Goal: Information Seeking & Learning: Learn about a topic

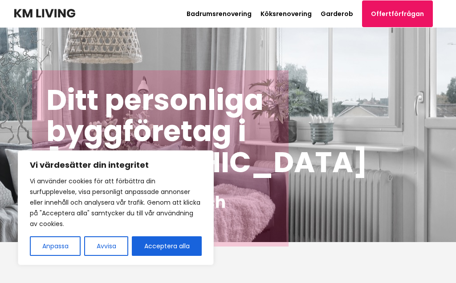
click at [117, 246] on button "Avvisa" at bounding box center [106, 246] width 44 height 20
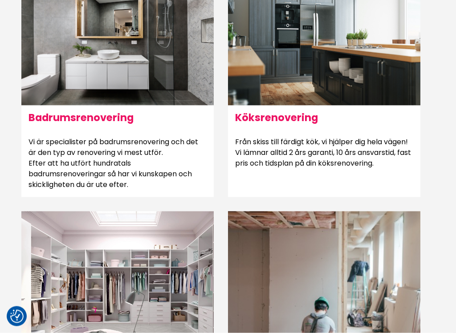
scroll to position [618, 0]
click at [77, 133] on p "Vi är specialister på badrumsrenovering och det är den typ av renovering vi mes…" at bounding box center [117, 163] width 192 height 68
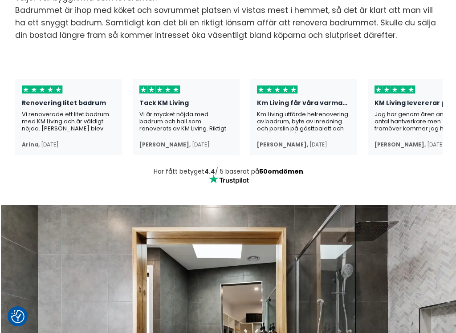
scroll to position [289, 0]
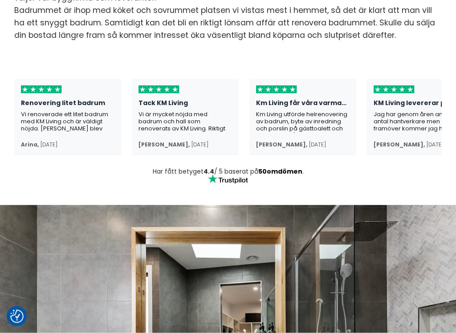
click at [44, 111] on div "Vi renoverade ett litet badrum med KM Living och är väldigt nöjda. [PERSON_NAME…" at bounding box center [68, 122] width 94 height 22
click at [49, 101] on div "Renovering litet badrum" at bounding box center [68, 105] width 94 height 12
click at [63, 118] on div "Vi renoverade ett litet badrum med KM Living och är väldigt nöjda. [PERSON_NAME…" at bounding box center [68, 122] width 94 height 22
click at [38, 144] on div "Arina , [DATE]" at bounding box center [68, 144] width 94 height 7
click at [42, 102] on div "Renovering litet badrum" at bounding box center [68, 105] width 94 height 12
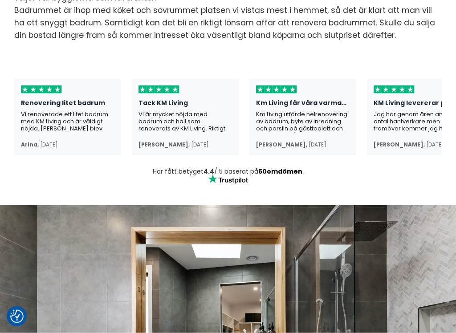
click at [173, 100] on div "Tack KM Living" at bounding box center [185, 105] width 94 height 12
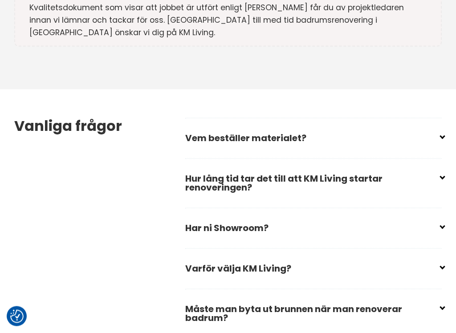
scroll to position [2845, 0]
click at [442, 127] on input "checkbox" at bounding box center [315, 133] width 256 height 13
checkbox input "false"
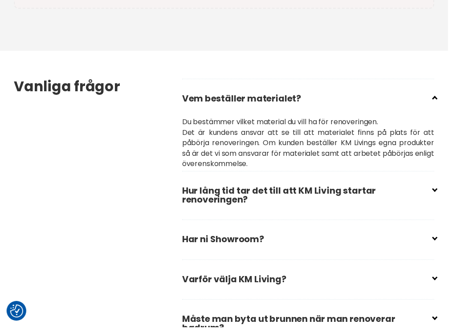
scroll to position [2883, 0]
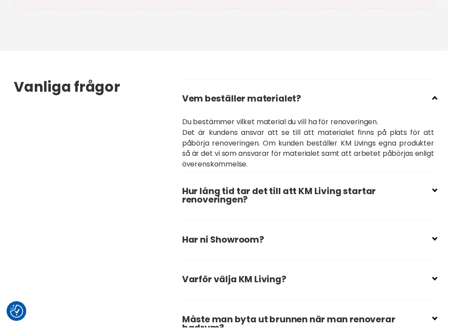
click at [441, 184] on input "checkbox" at bounding box center [315, 190] width 256 height 13
checkbox input "false"
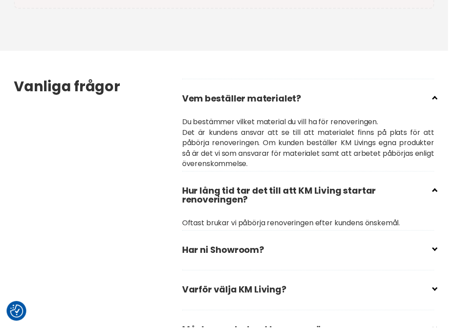
click at [447, 233] on div "Vanliga frågor Vem beställer materialet? Du bestämmer vilket material du vill h…" at bounding box center [228, 263] width 442 height 423
click at [441, 244] on input "checkbox" at bounding box center [315, 250] width 256 height 13
checkbox input "false"
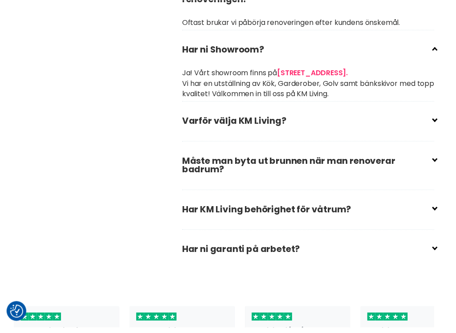
scroll to position [3091, 0]
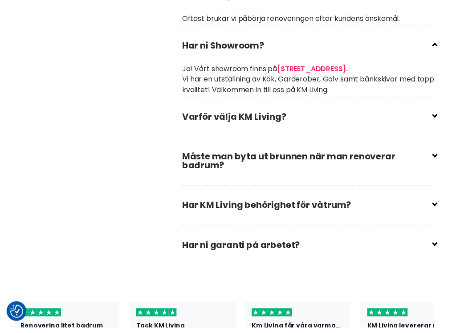
click at [442, 149] on input "checkbox" at bounding box center [315, 155] width 256 height 13
checkbox input "false"
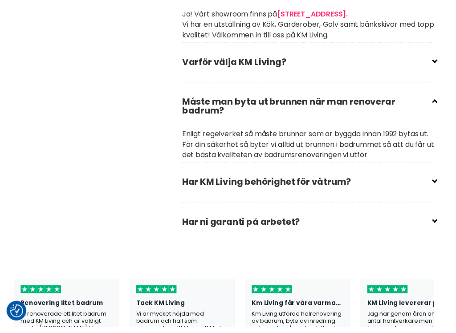
scroll to position [3147, 0]
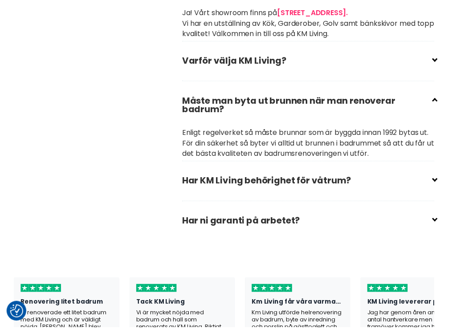
click at [442, 174] on input "checkbox" at bounding box center [315, 180] width 256 height 13
checkbox input "false"
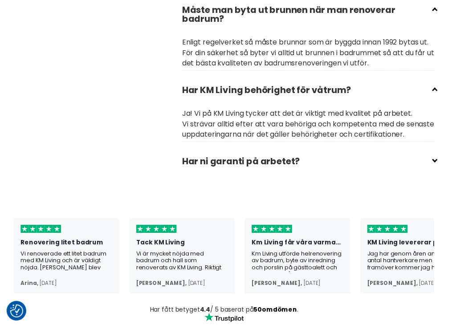
scroll to position [3246, 0]
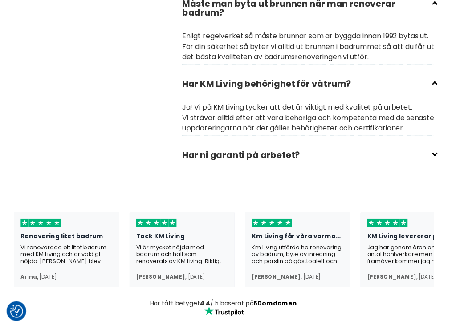
click at [442, 158] on input "checkbox" at bounding box center [315, 153] width 256 height 13
checkbox input "false"
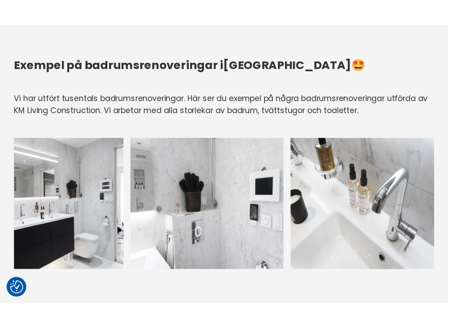
scroll to position [1080, 0]
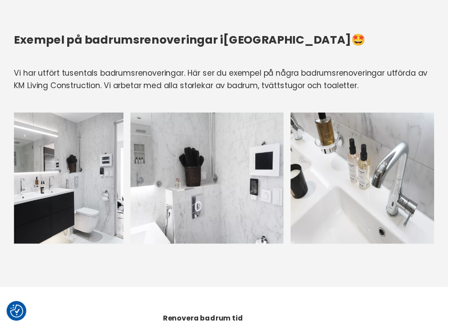
click at [155, 216] on img at bounding box center [211, 181] width 156 height 134
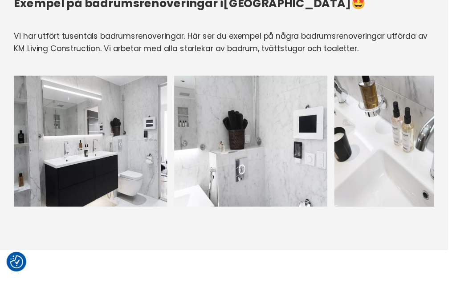
scroll to position [1112, 0]
